Goal: Navigation & Orientation: Find specific page/section

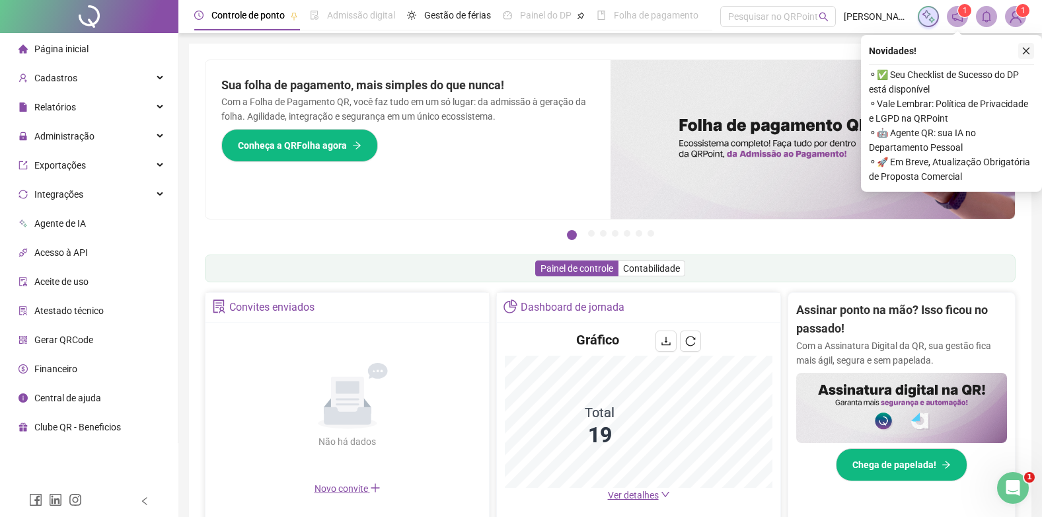
click at [1021, 48] on icon "close" at bounding box center [1025, 50] width 9 height 9
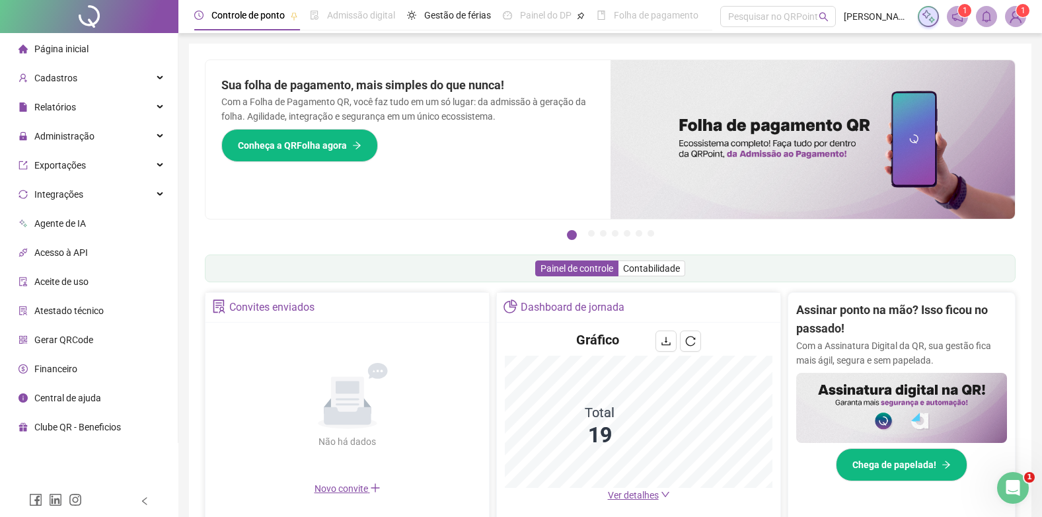
click at [79, 48] on span "Página inicial" at bounding box center [61, 49] width 54 height 11
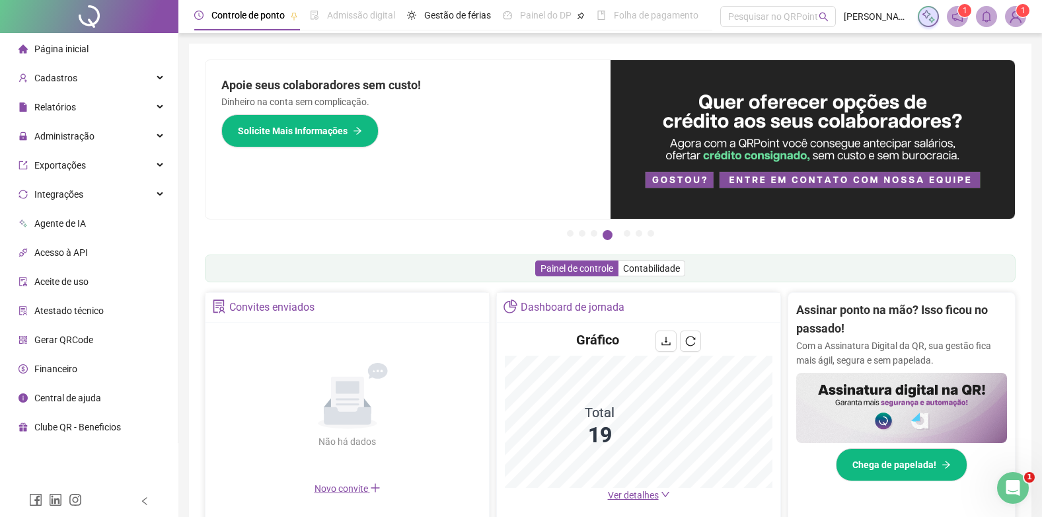
click at [33, 43] on div "Página inicial" at bounding box center [53, 49] width 70 height 26
click at [641, 489] on span "Ver detalhes" at bounding box center [633, 494] width 51 height 11
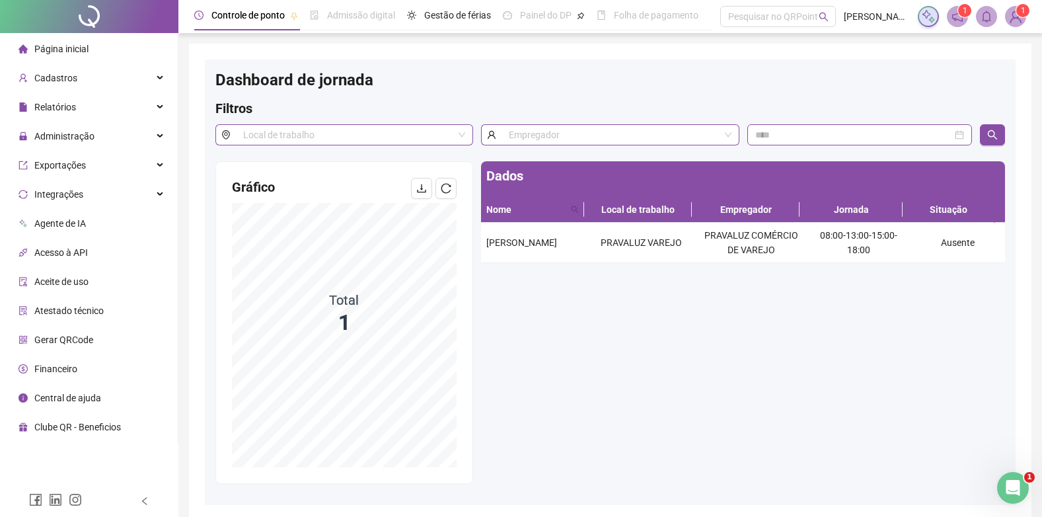
click at [38, 50] on span "Página inicial" at bounding box center [61, 49] width 54 height 11
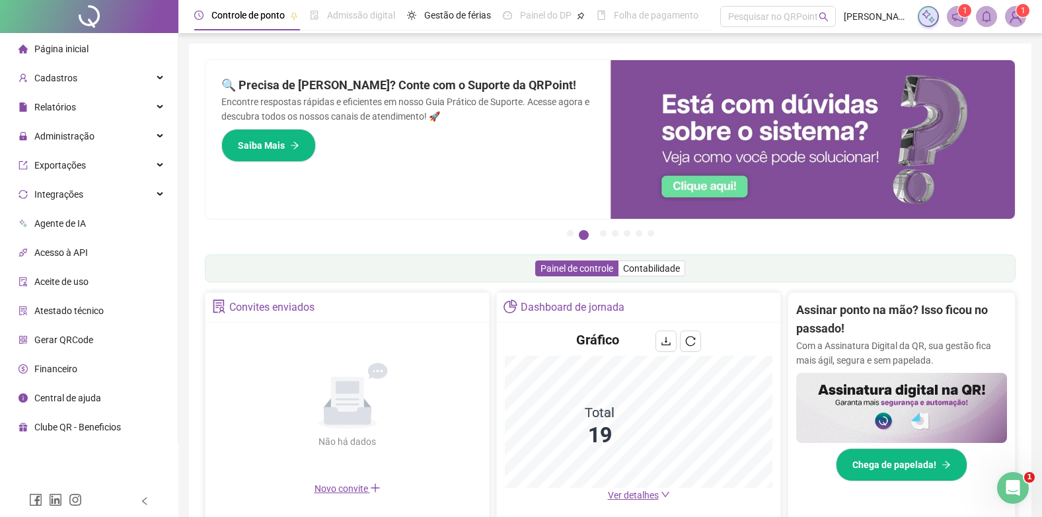
click at [56, 52] on span "Página inicial" at bounding box center [61, 49] width 54 height 11
click at [45, 37] on div "Página inicial" at bounding box center [53, 49] width 70 height 26
